Goal: Browse casually

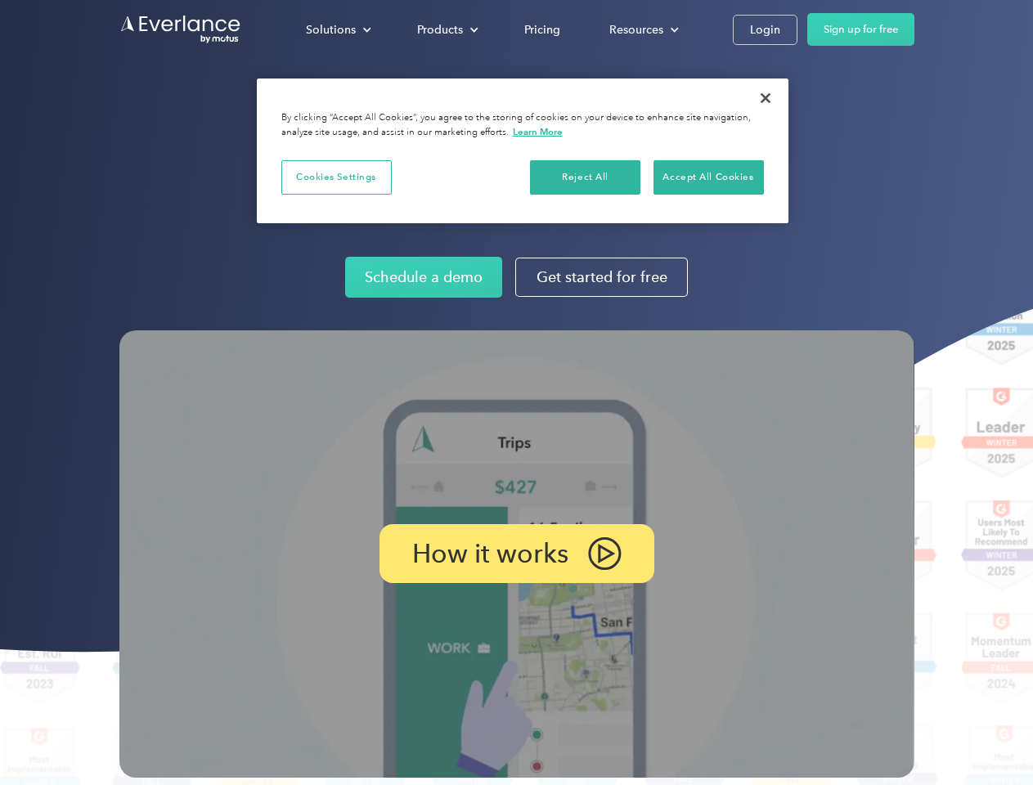
click at [516, 393] on img at bounding box center [516, 555] width 795 height 448
click at [338, 29] on div "Solutions" at bounding box center [331, 30] width 50 height 20
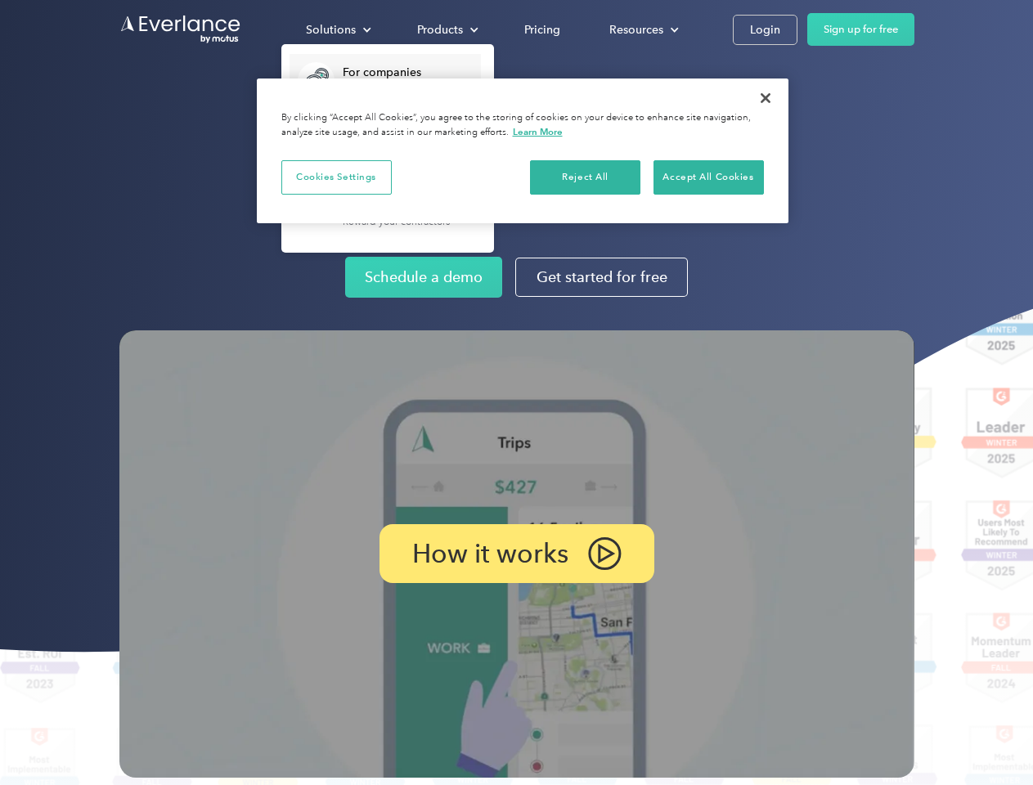
click at [446, 29] on div "Products" at bounding box center [440, 30] width 46 height 20
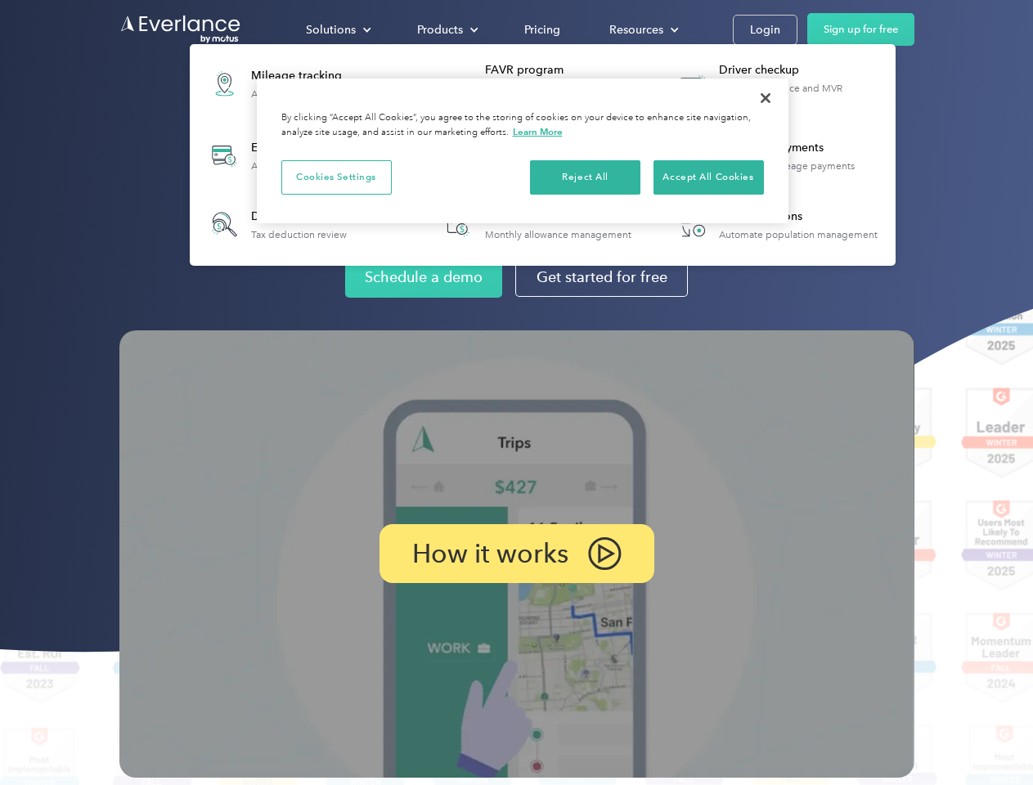
click at [642, 29] on div "Resources" at bounding box center [637, 30] width 54 height 20
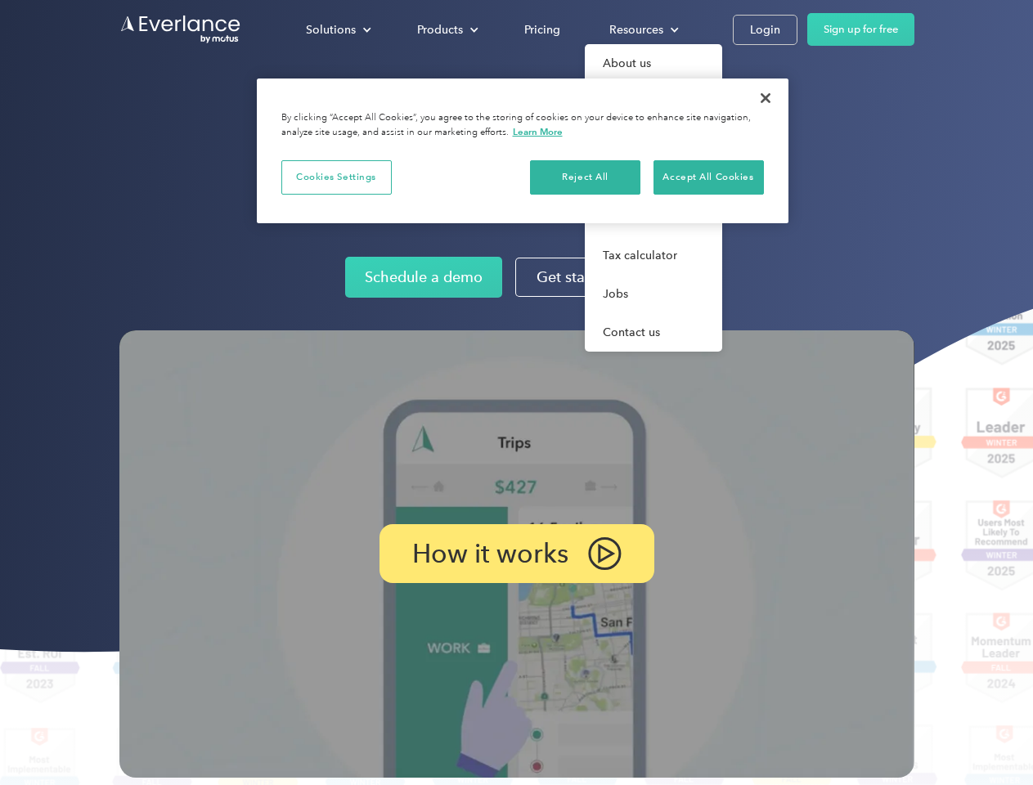
click at [516, 554] on p "How it works" at bounding box center [490, 554] width 156 height 20
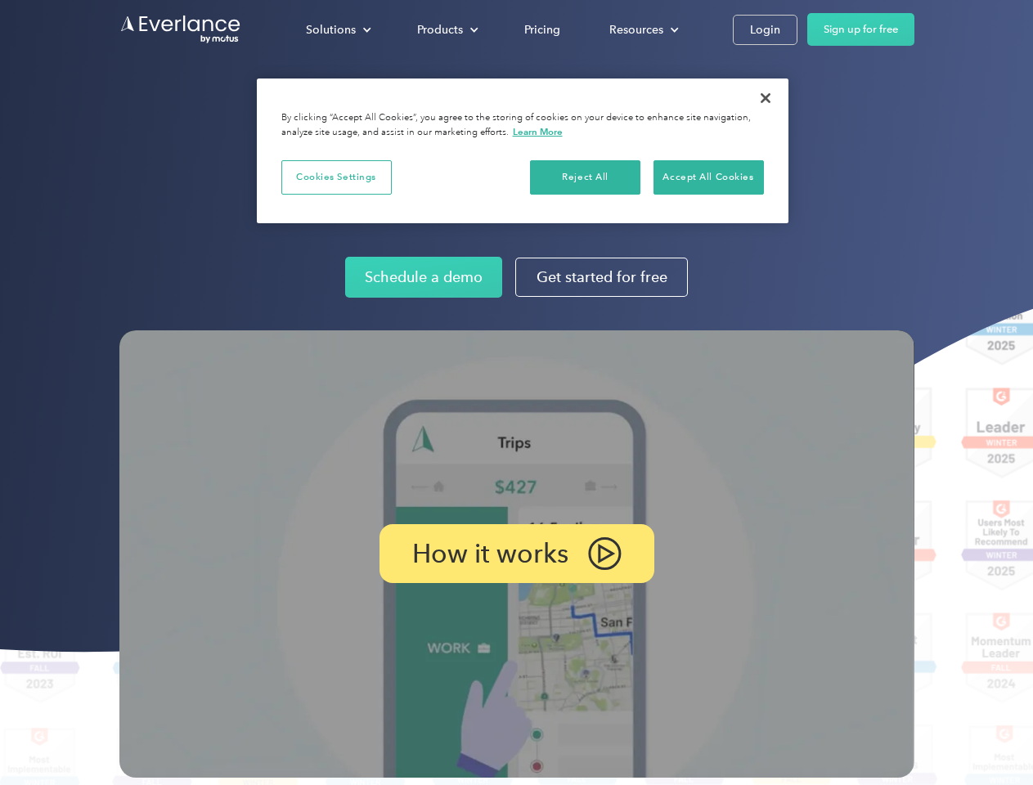
click at [336, 177] on button "Cookies Settings" at bounding box center [336, 177] width 110 height 34
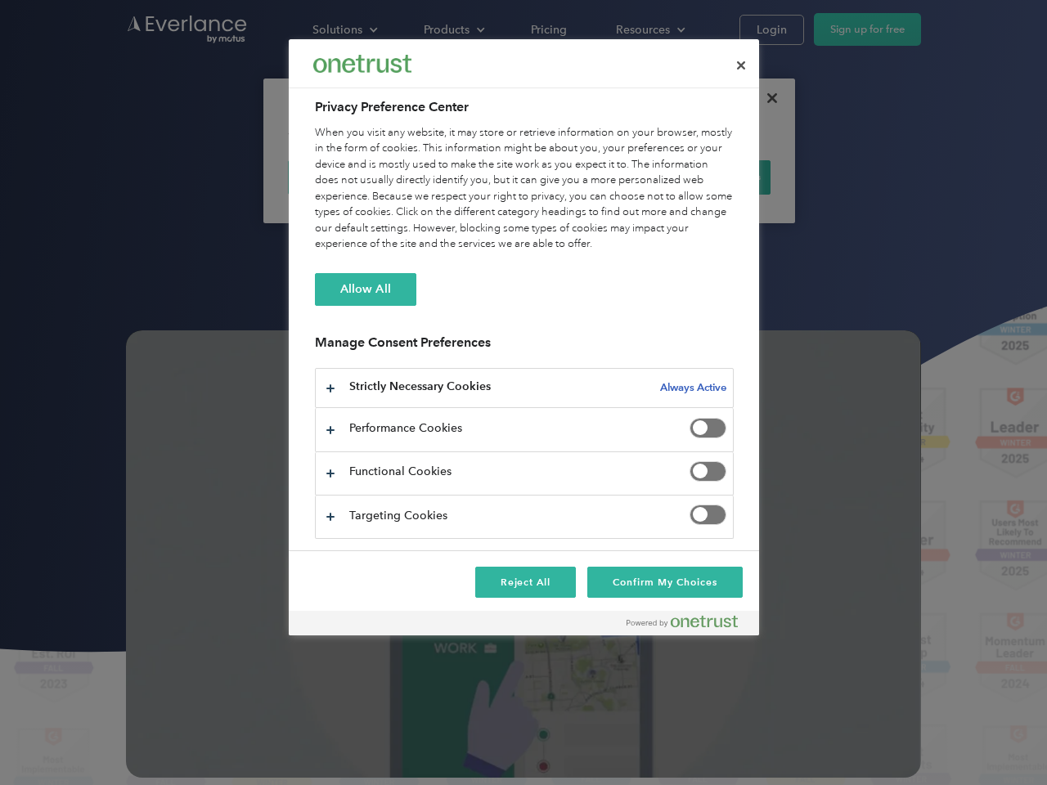
click at [586, 177] on div "When you visit any website, it may store or retrieve information on your browse…" at bounding box center [524, 189] width 419 height 128
click at [709, 177] on div "When you visit any website, it may store or retrieve information on your browse…" at bounding box center [524, 189] width 419 height 128
click at [766, 98] on div at bounding box center [523, 392] width 1047 height 785
